Goal: Task Accomplishment & Management: Complete application form

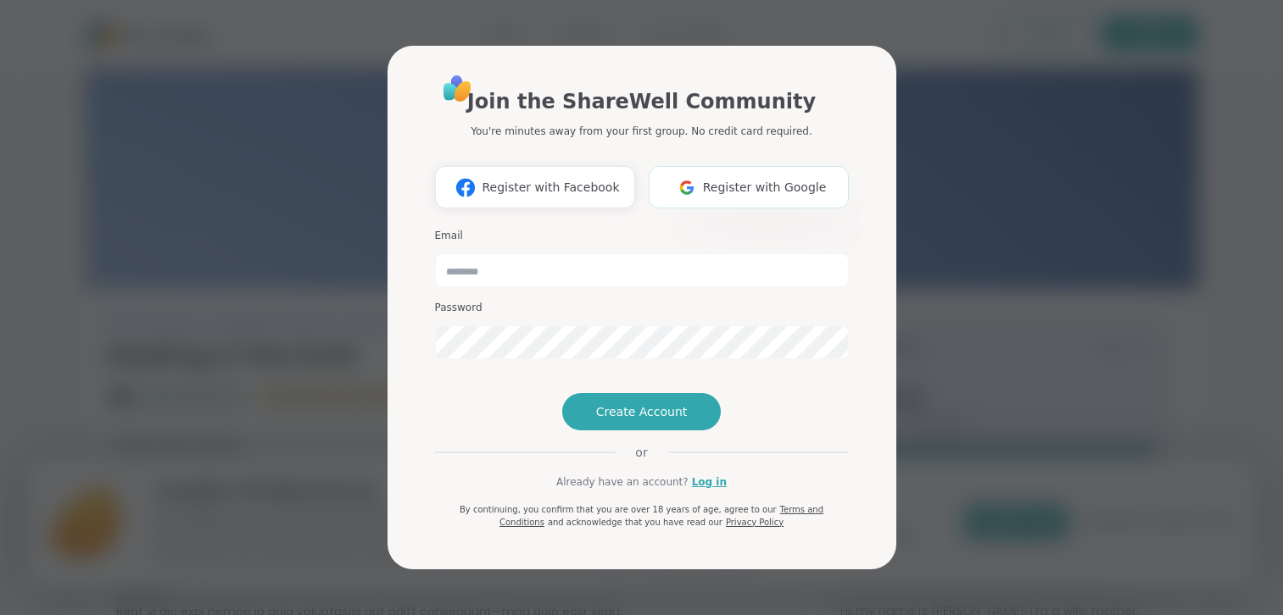
click at [751, 179] on span "Register with Google" at bounding box center [765, 188] width 124 height 18
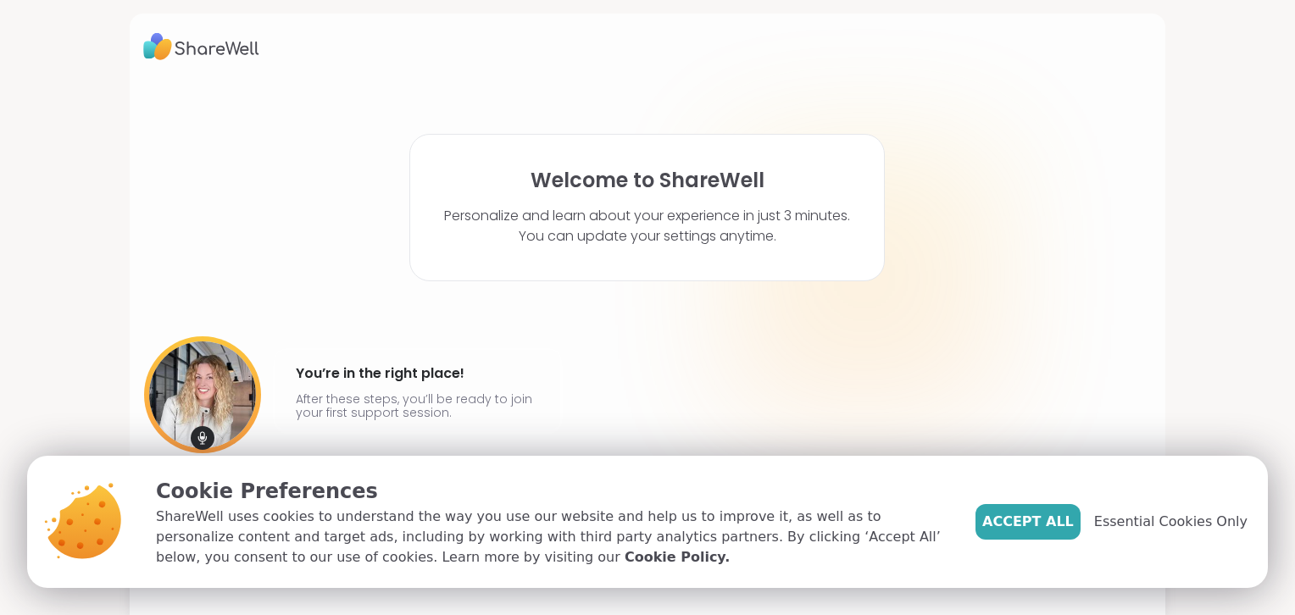
click at [1029, 351] on div "[PERSON_NAME] @amyvaninetti You’re in the right place! After these steps, you’l…" at bounding box center [647, 415] width 1009 height 157
click at [1122, 520] on span "Essential Cookies Only" at bounding box center [1170, 522] width 153 height 20
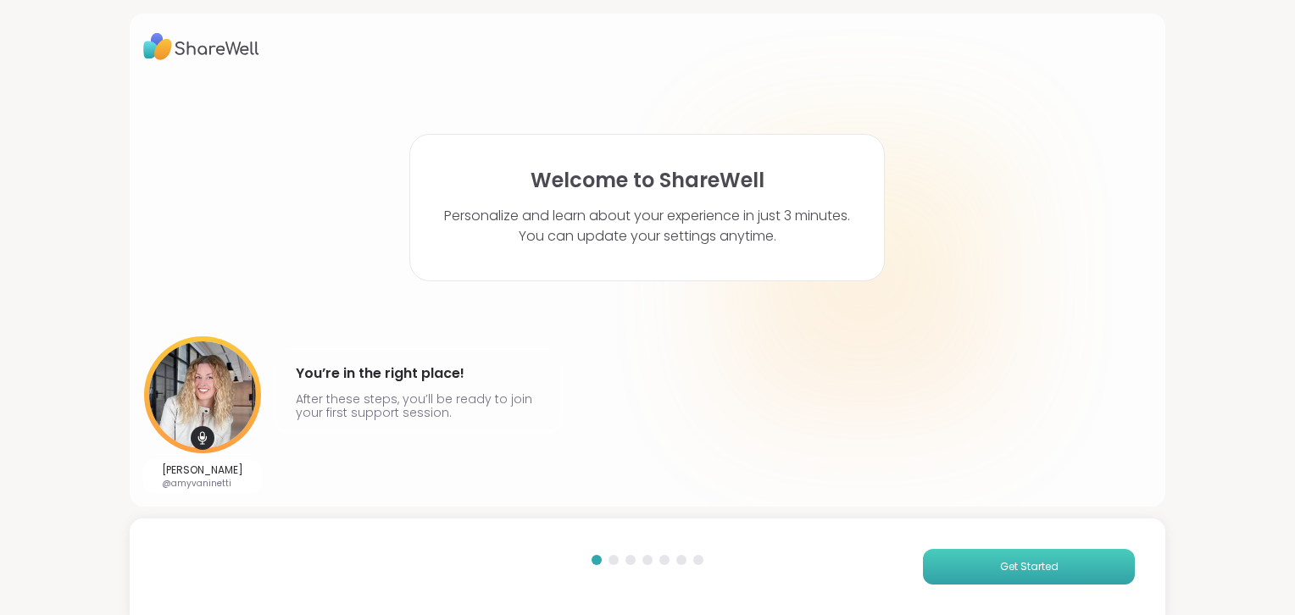
drag, startPoint x: 940, startPoint y: 566, endPoint x: 949, endPoint y: 568, distance: 9.5
click at [949, 567] on button "Get Started" at bounding box center [1029, 567] width 212 height 36
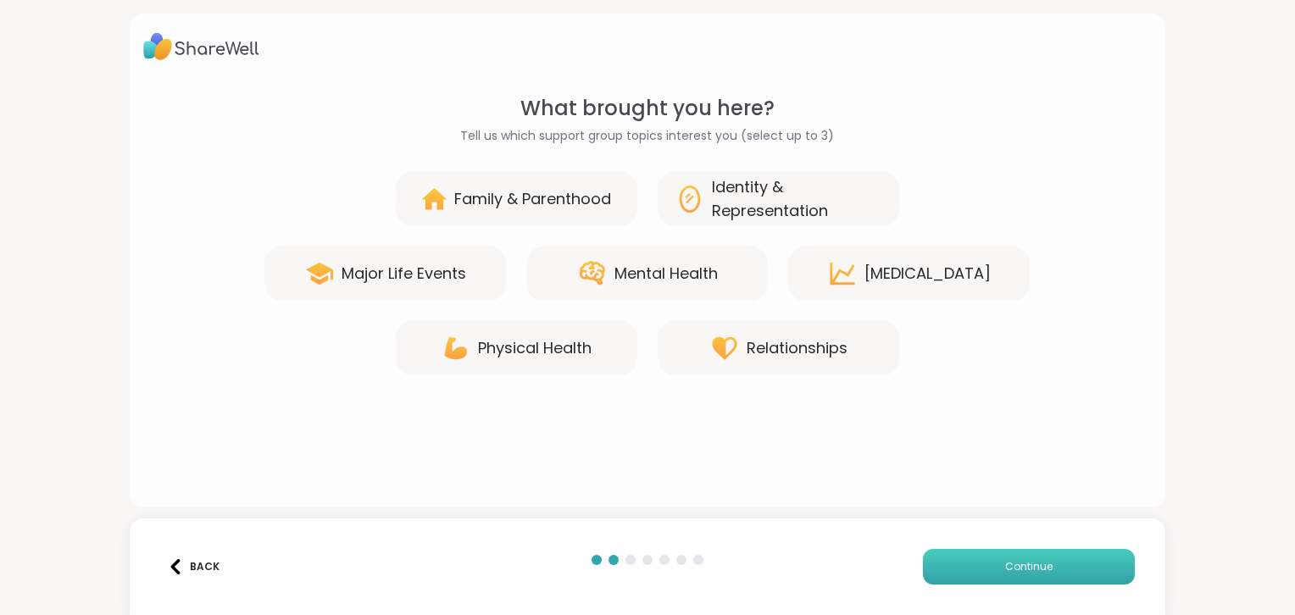
click at [966, 575] on button "Continue" at bounding box center [1029, 567] width 212 height 36
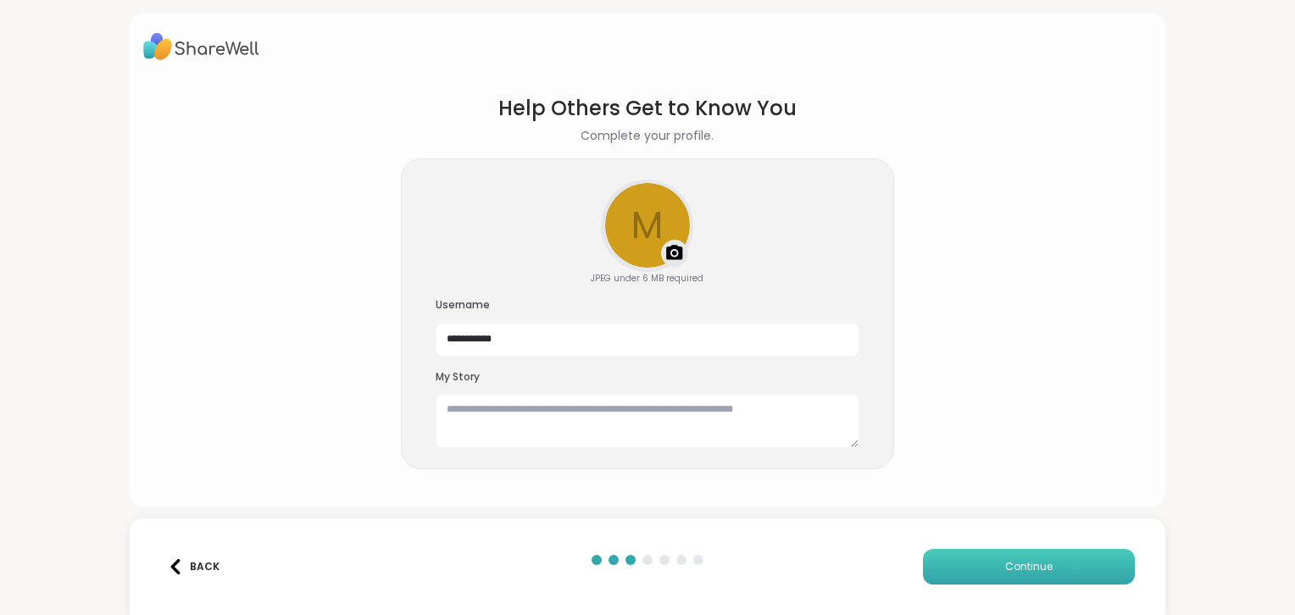
click at [967, 575] on button "Continue" at bounding box center [1029, 567] width 212 height 36
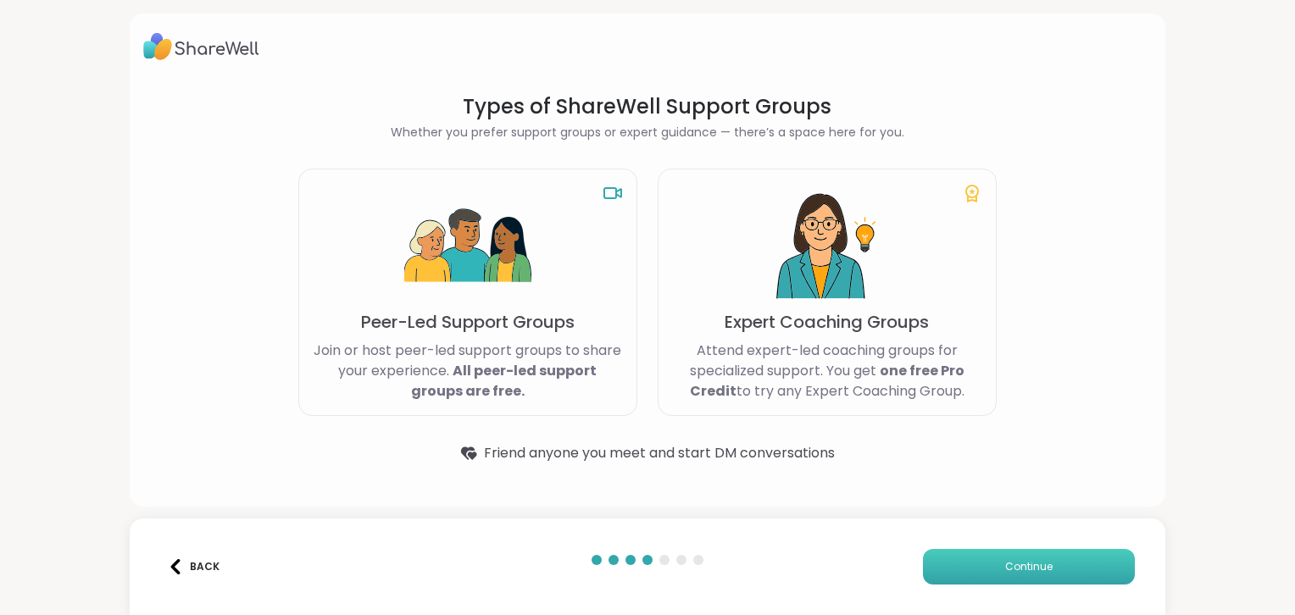
click at [967, 575] on button "Continue" at bounding box center [1029, 567] width 212 height 36
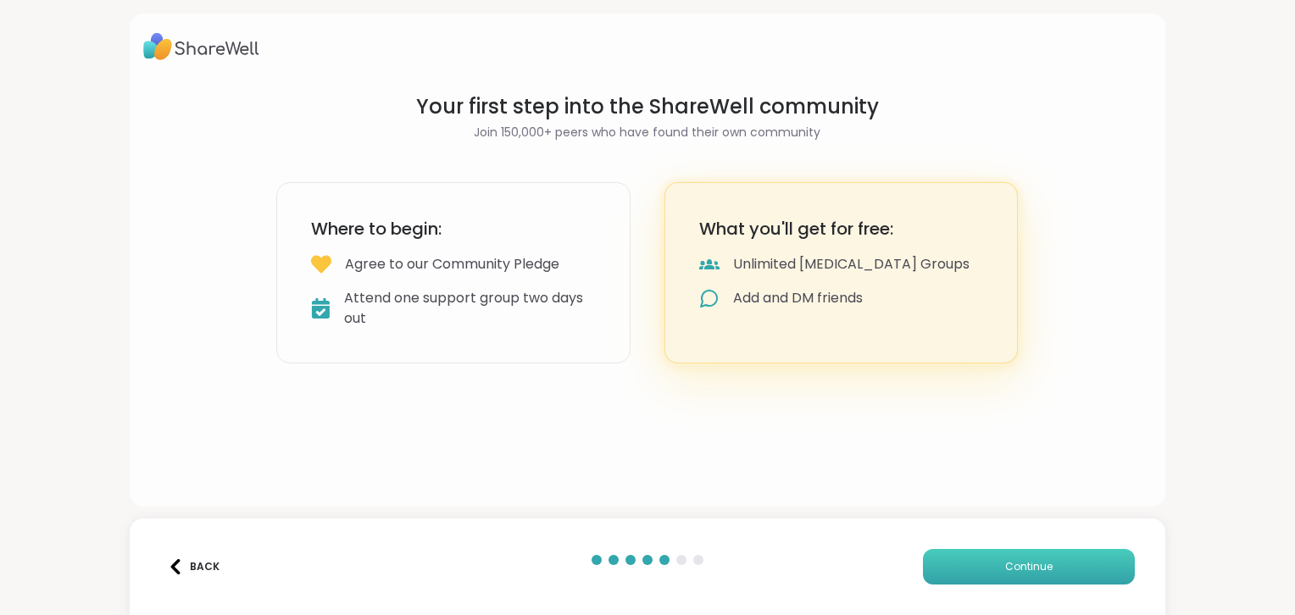
click at [967, 575] on button "Continue" at bounding box center [1029, 567] width 212 height 36
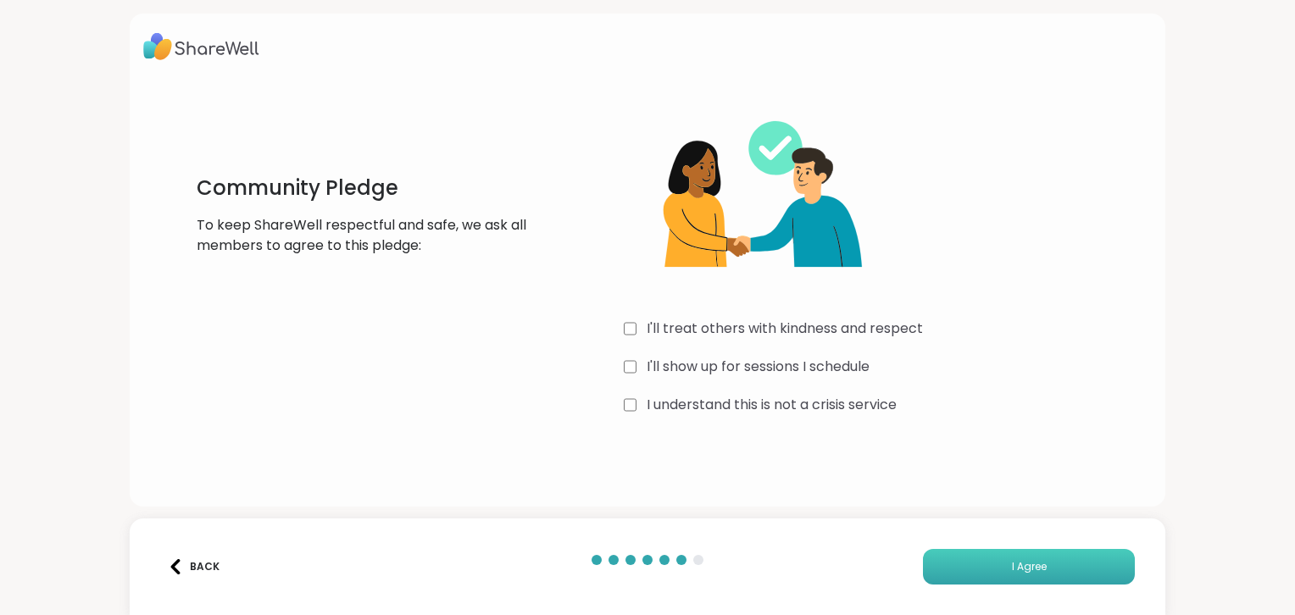
click at [960, 562] on button "I Agree" at bounding box center [1029, 567] width 212 height 36
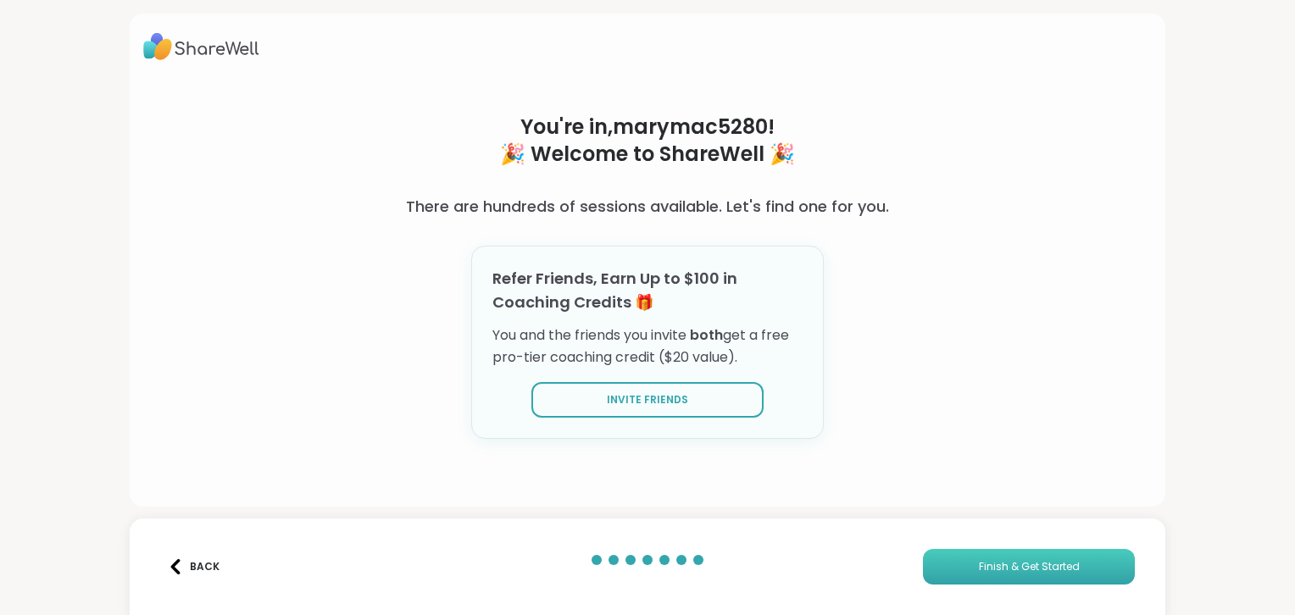
click at [988, 565] on span "Finish & Get Started" at bounding box center [1029, 566] width 101 height 15
